Goal: Information Seeking & Learning: Learn about a topic

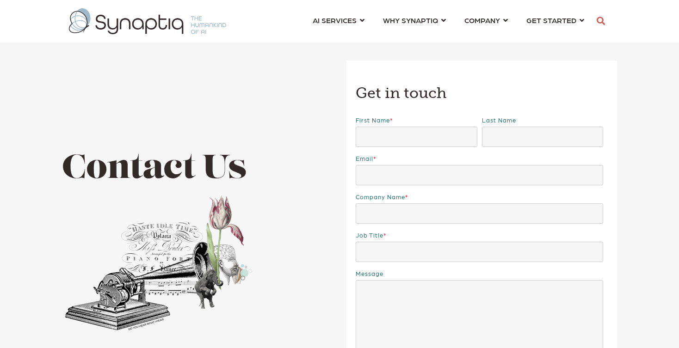
scroll to position [0, 4]
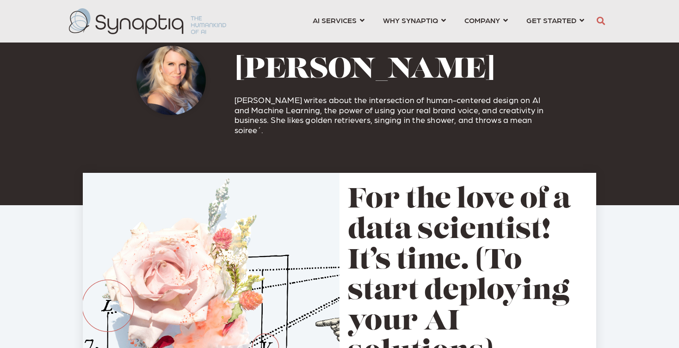
scroll to position [0, 4]
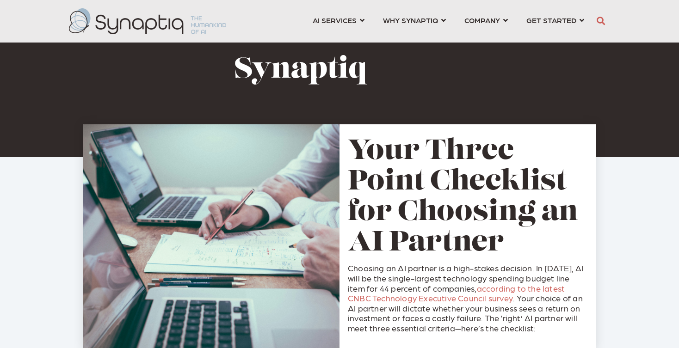
scroll to position [0, 4]
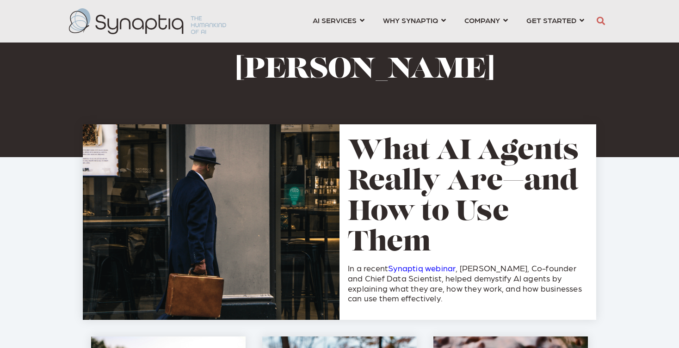
scroll to position [0, 4]
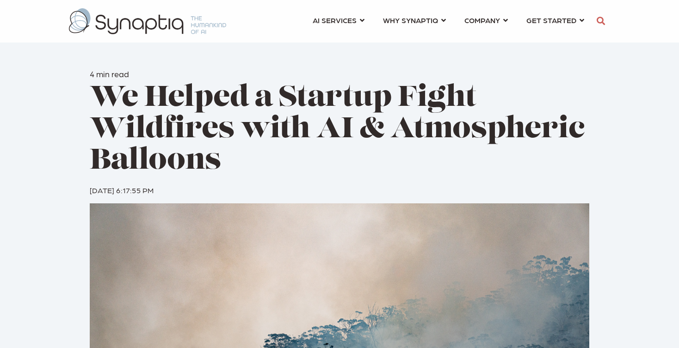
scroll to position [0, 4]
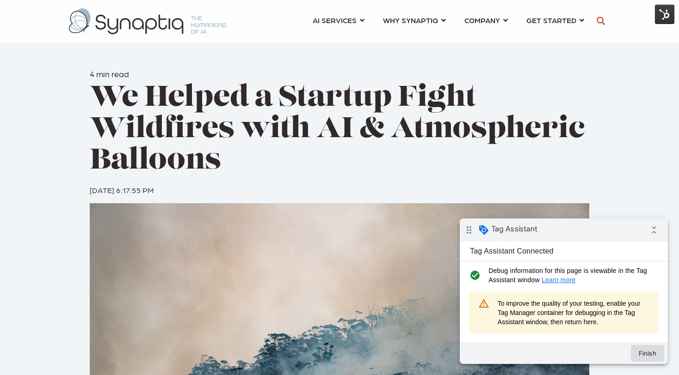
click at [647, 354] on button "Finish" at bounding box center [646, 353] width 33 height 17
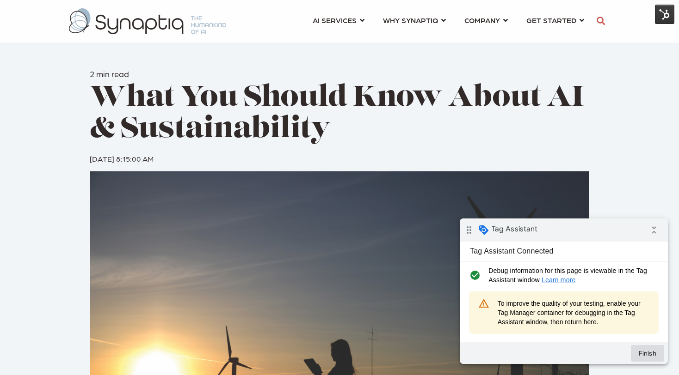
click at [641, 353] on button "Finish" at bounding box center [646, 353] width 33 height 17
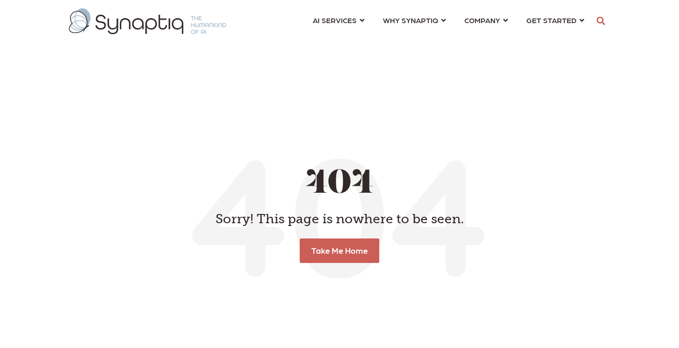
scroll to position [0, 4]
